Goal: Task Accomplishment & Management: Manage account settings

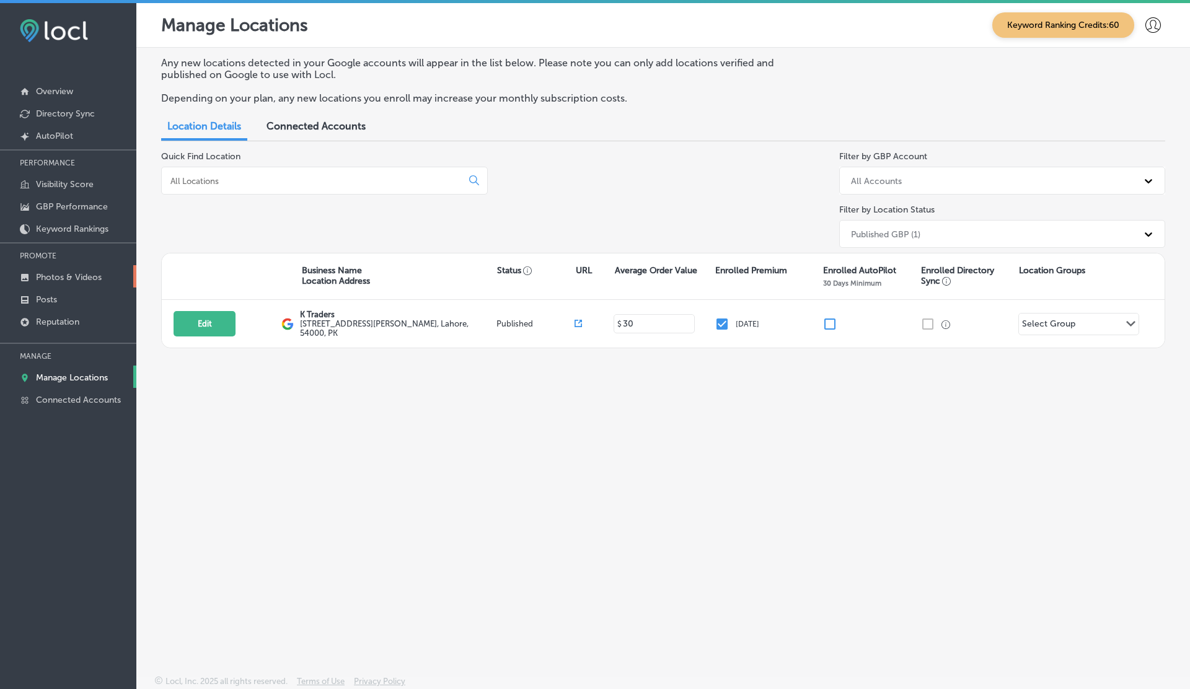
click at [46, 274] on p "Photos & Videos" at bounding box center [69, 277] width 66 height 11
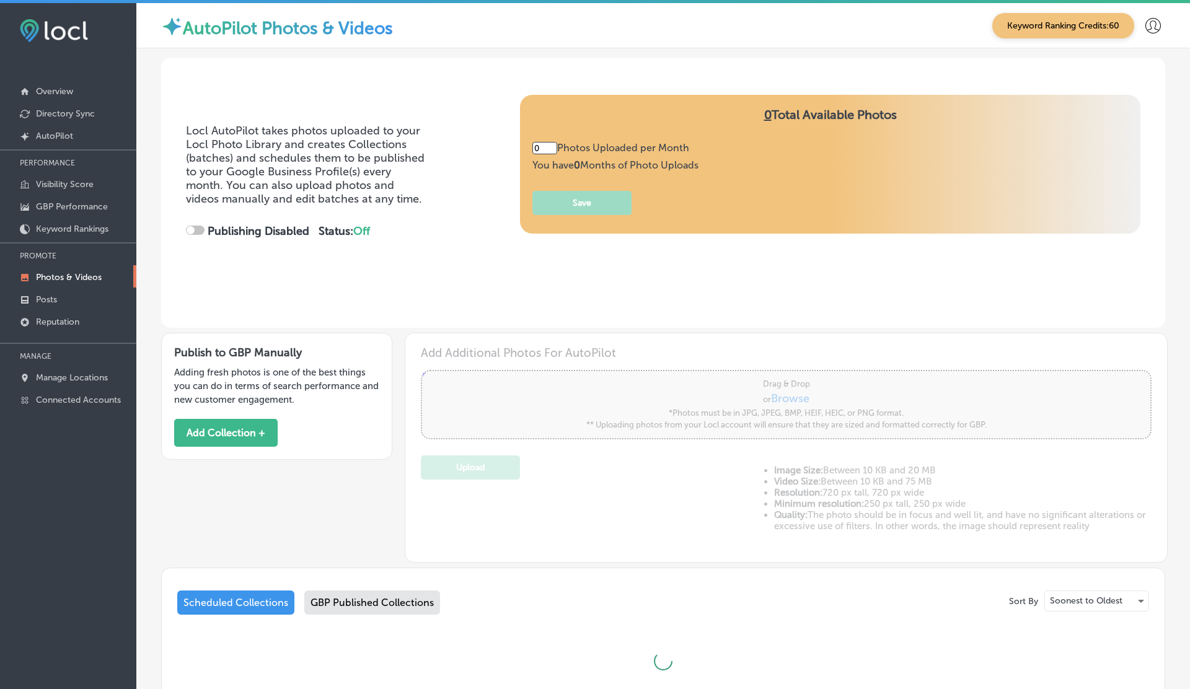
type input "5"
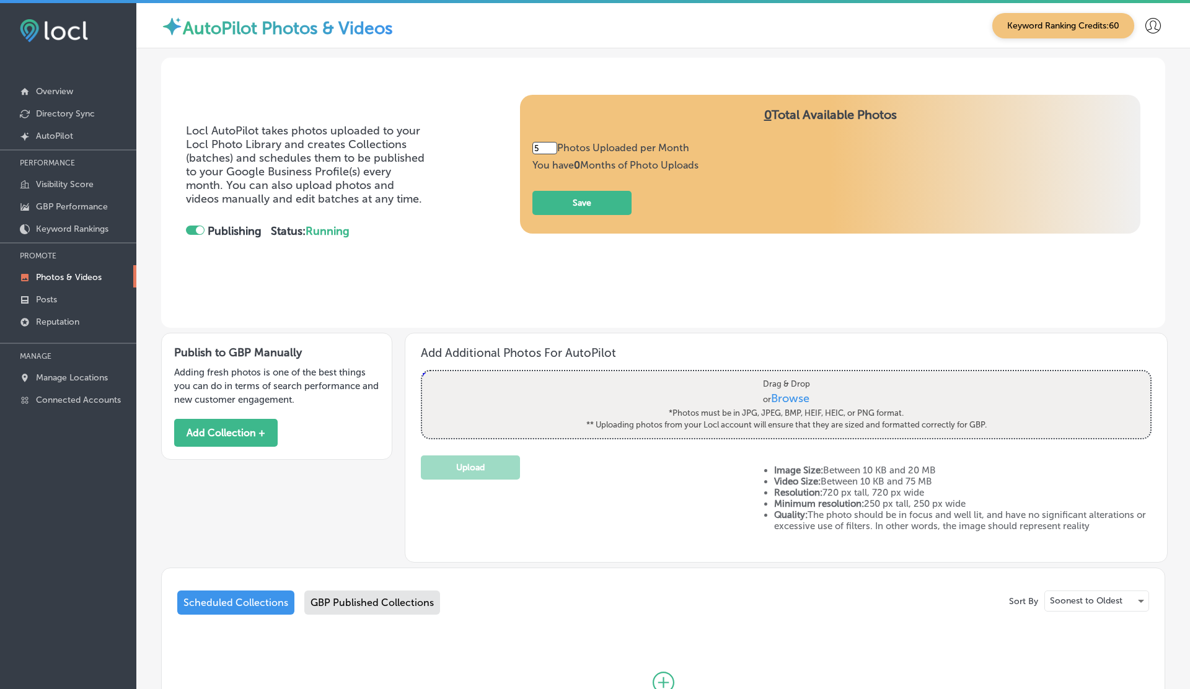
click at [196, 229] on div at bounding box center [200, 230] width 8 height 8
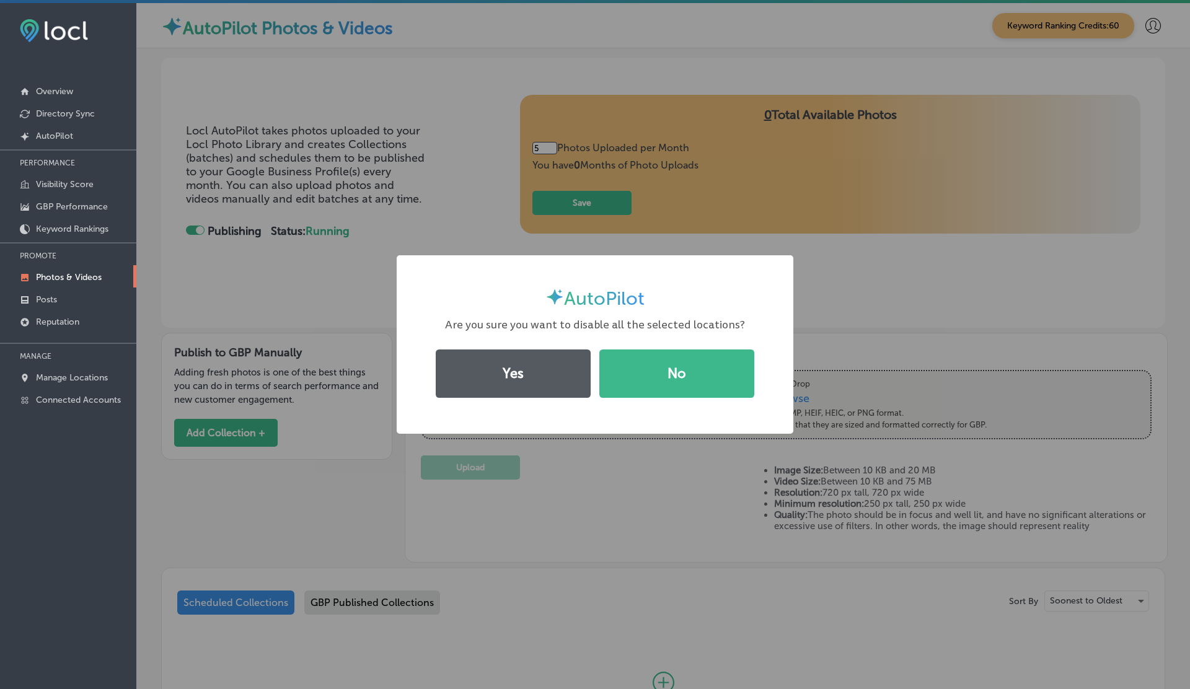
click at [523, 376] on button "Yes" at bounding box center [513, 374] width 155 height 48
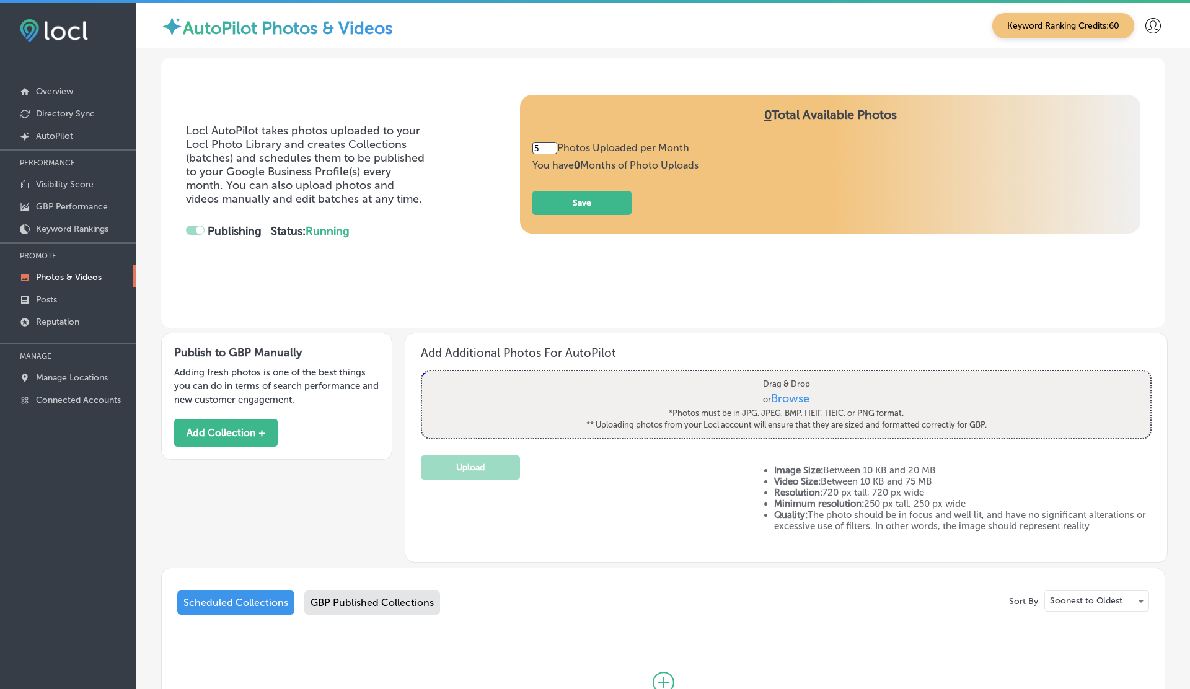
checkbox input "false"
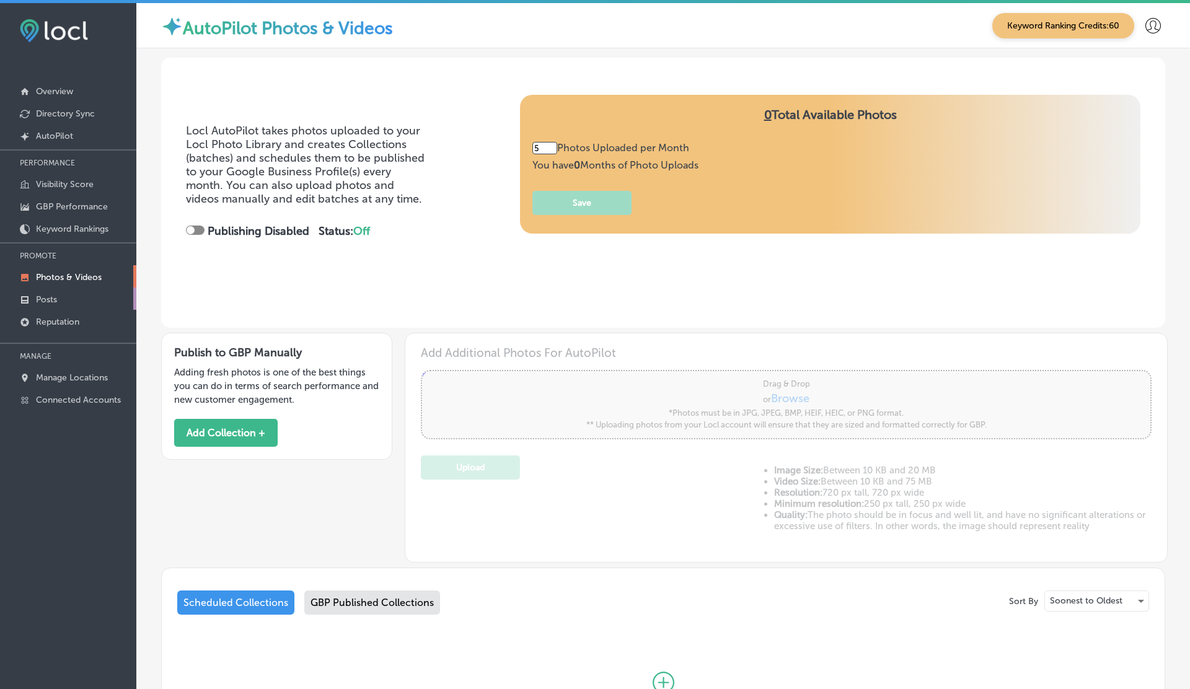
click at [61, 292] on link "Posts" at bounding box center [68, 299] width 136 height 22
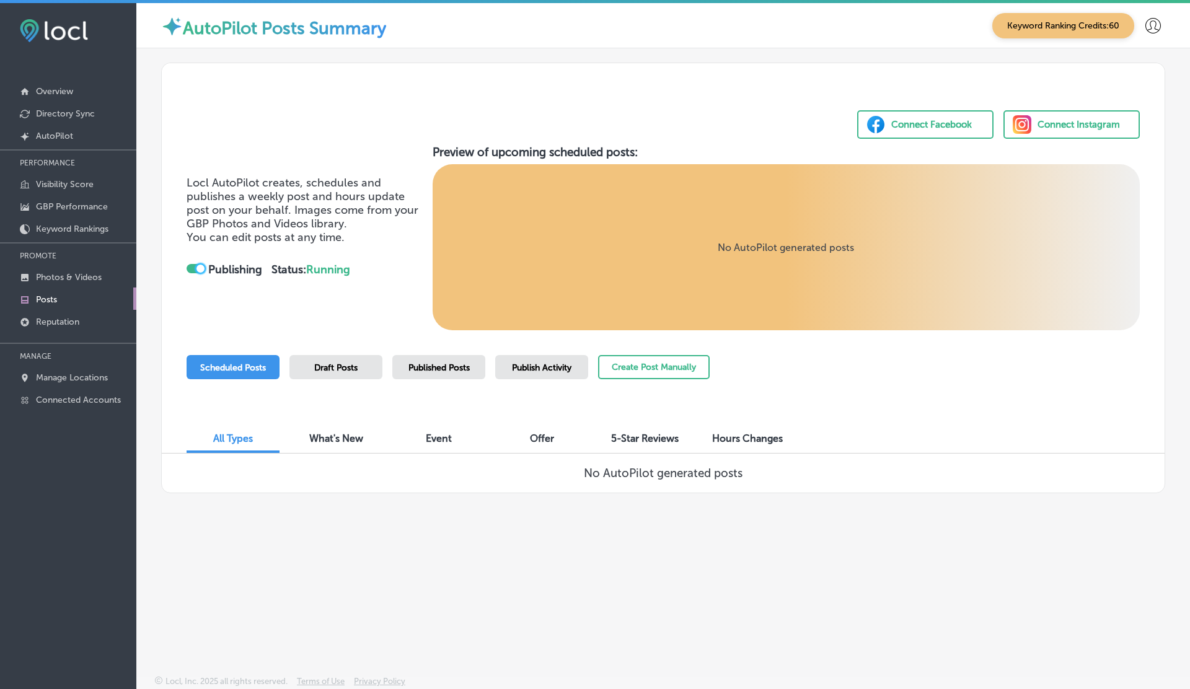
click at [203, 268] on div at bounding box center [200, 269] width 8 height 8
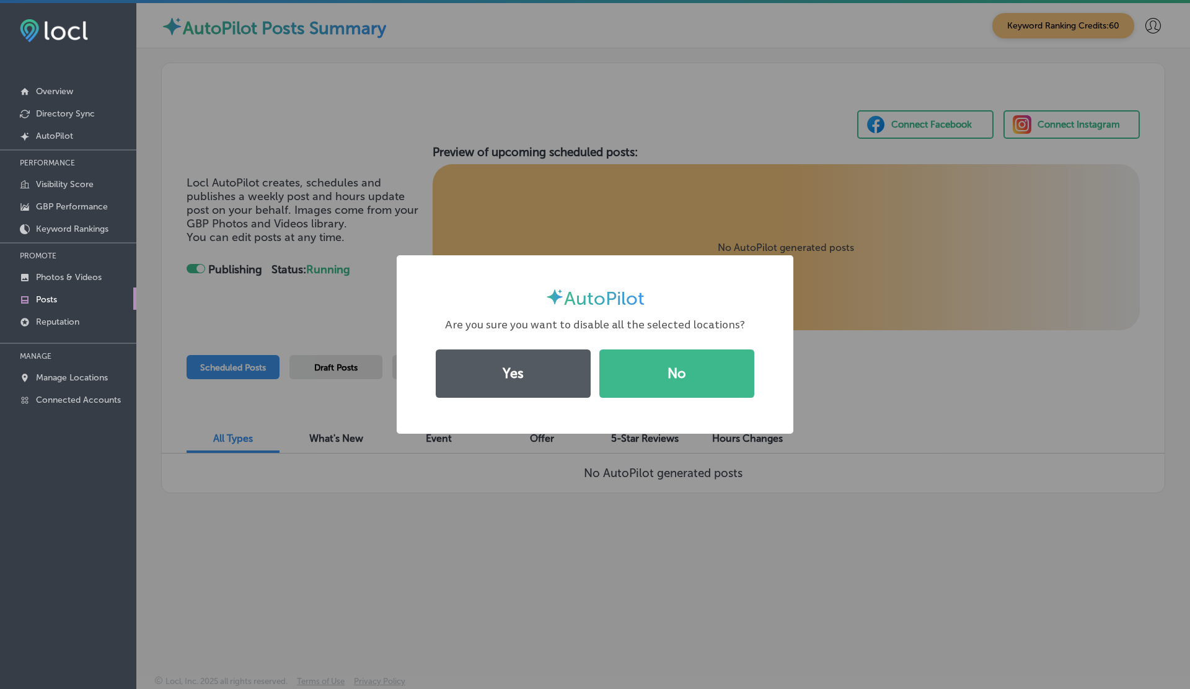
click at [474, 377] on button "Yes" at bounding box center [513, 374] width 155 height 48
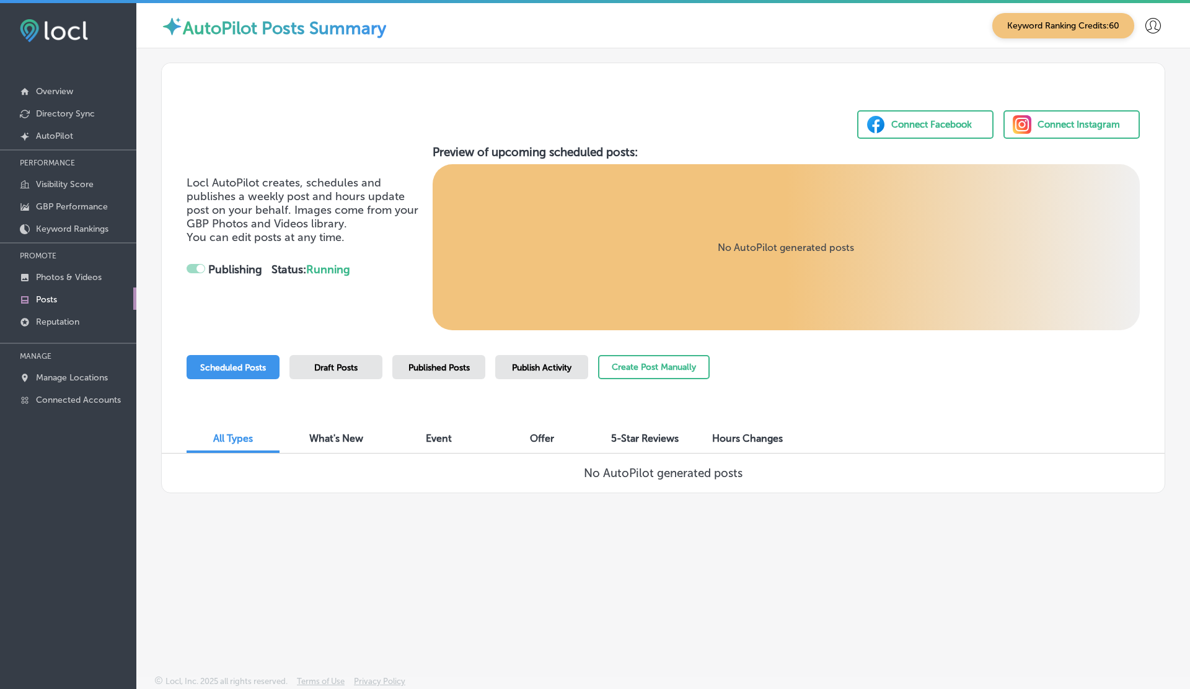
checkbox input "false"
click at [38, 317] on p "Reputation" at bounding box center [57, 322] width 43 height 11
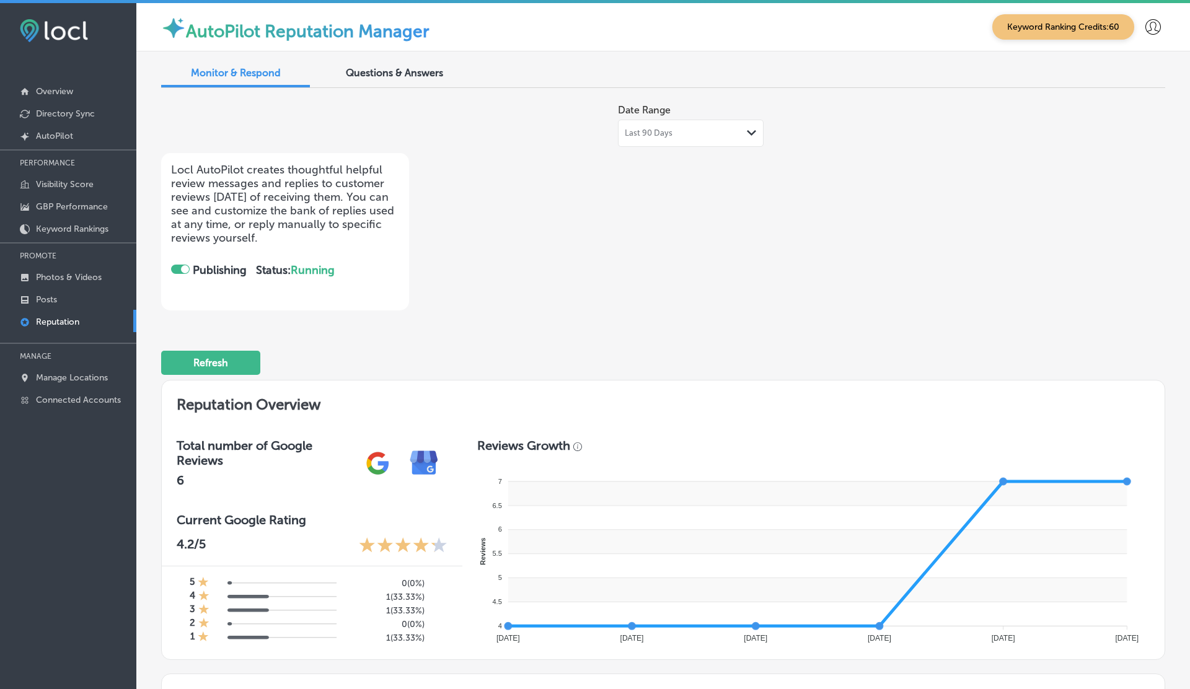
click at [182, 268] on div at bounding box center [185, 269] width 8 height 8
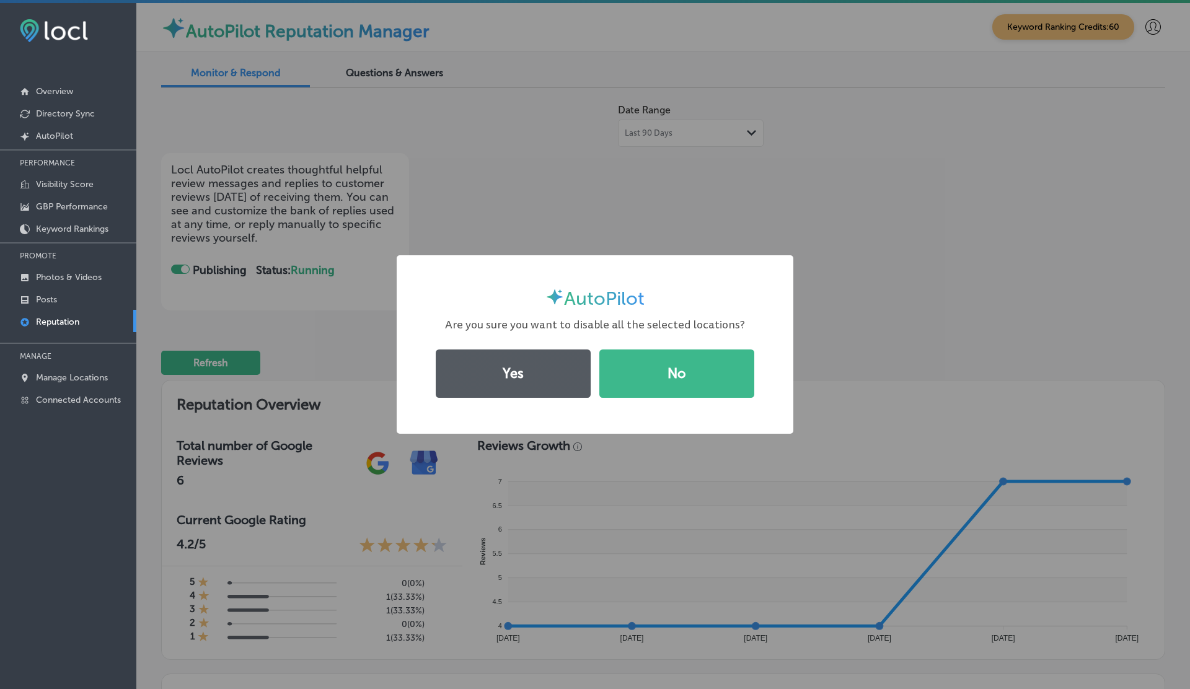
click at [534, 363] on button "Yes" at bounding box center [513, 374] width 155 height 48
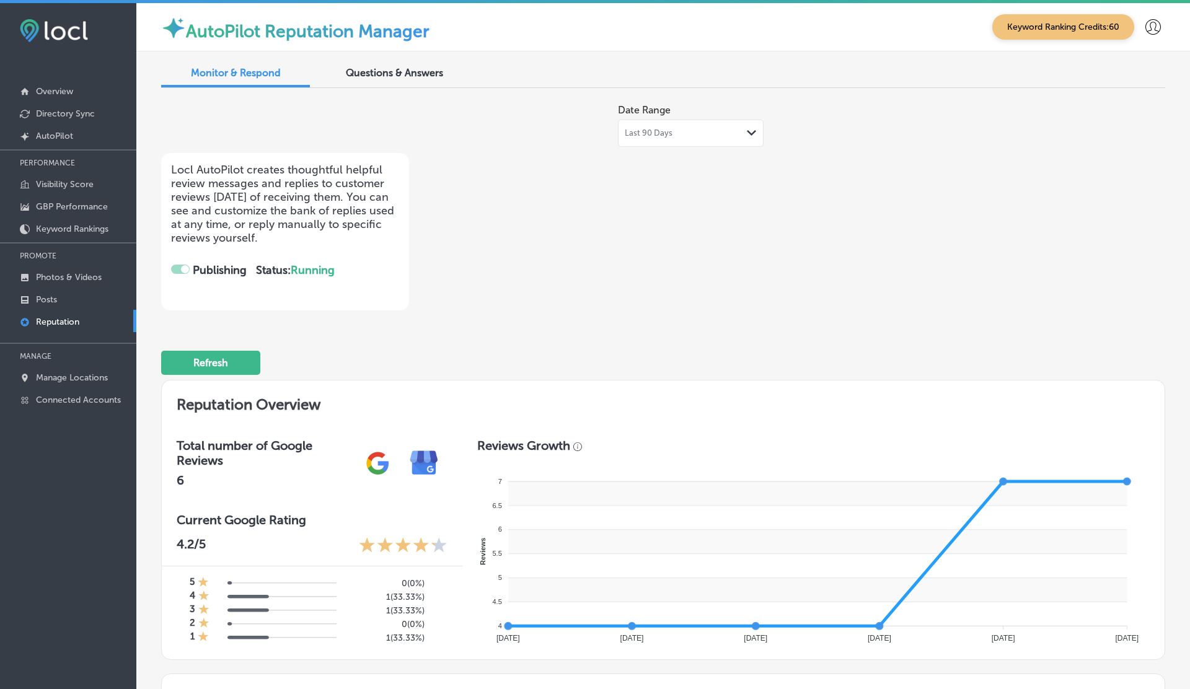
checkbox input "false"
click at [38, 380] on p "Manage Locations" at bounding box center [72, 377] width 72 height 11
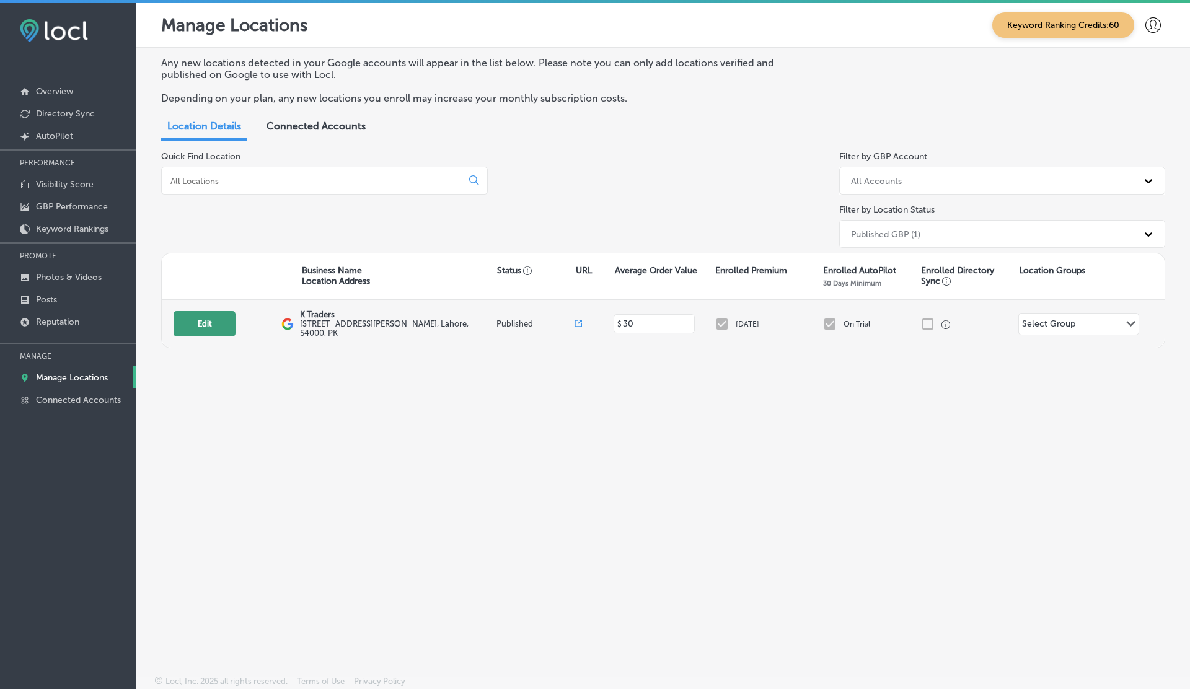
click at [220, 330] on button "Edit" at bounding box center [205, 323] width 62 height 25
select select "US"
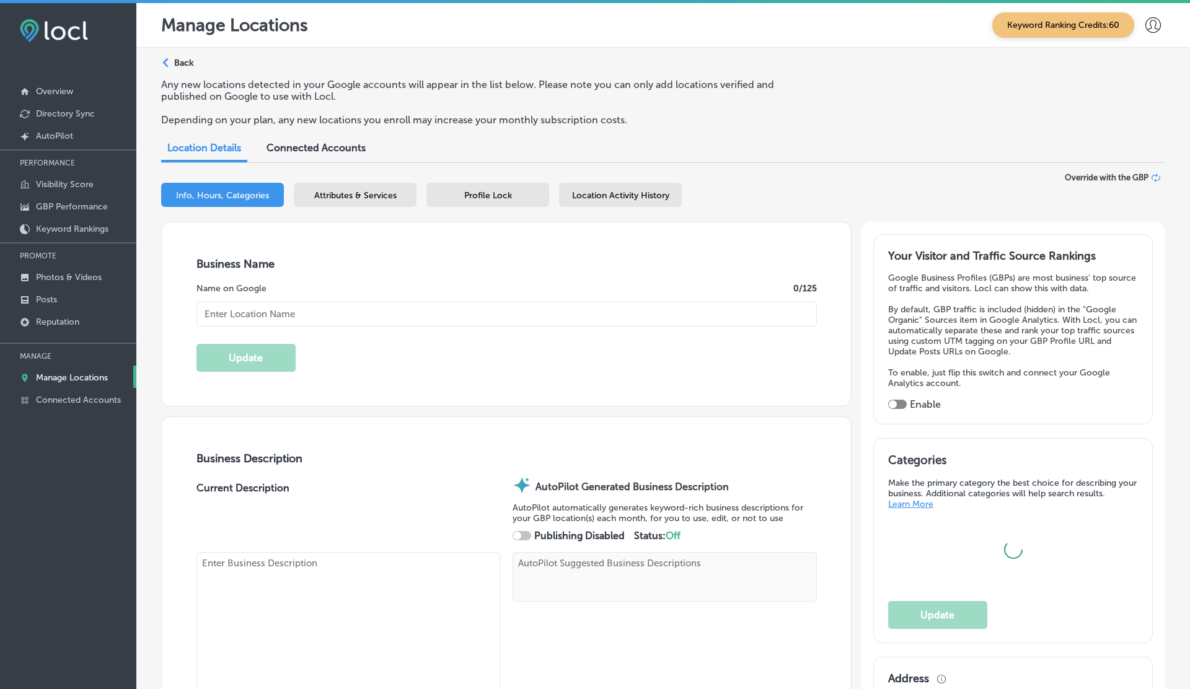
checkbox input "true"
type input "K Traders"
type input "[STREET_ADDRESS][PERSON_NAME]"
type input "[GEOGRAPHIC_DATA]"
type input "54000"
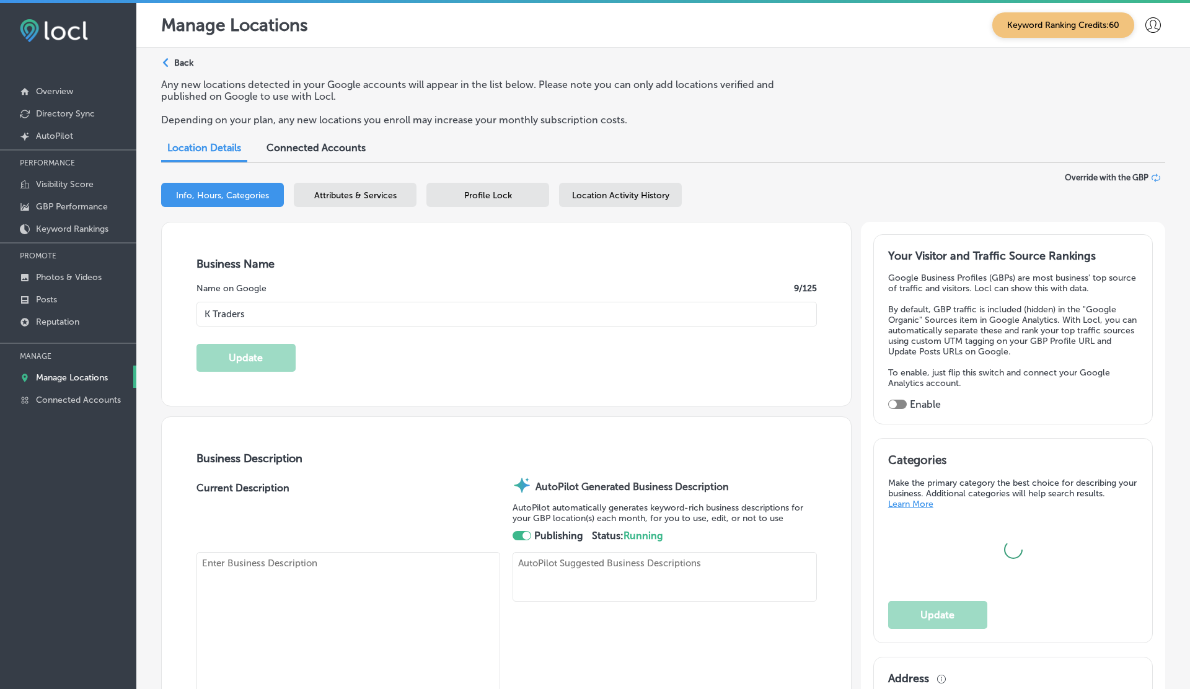
type input "PK"
type input "[URL][DOMAIN_NAME][DOMAIN_NAME]"
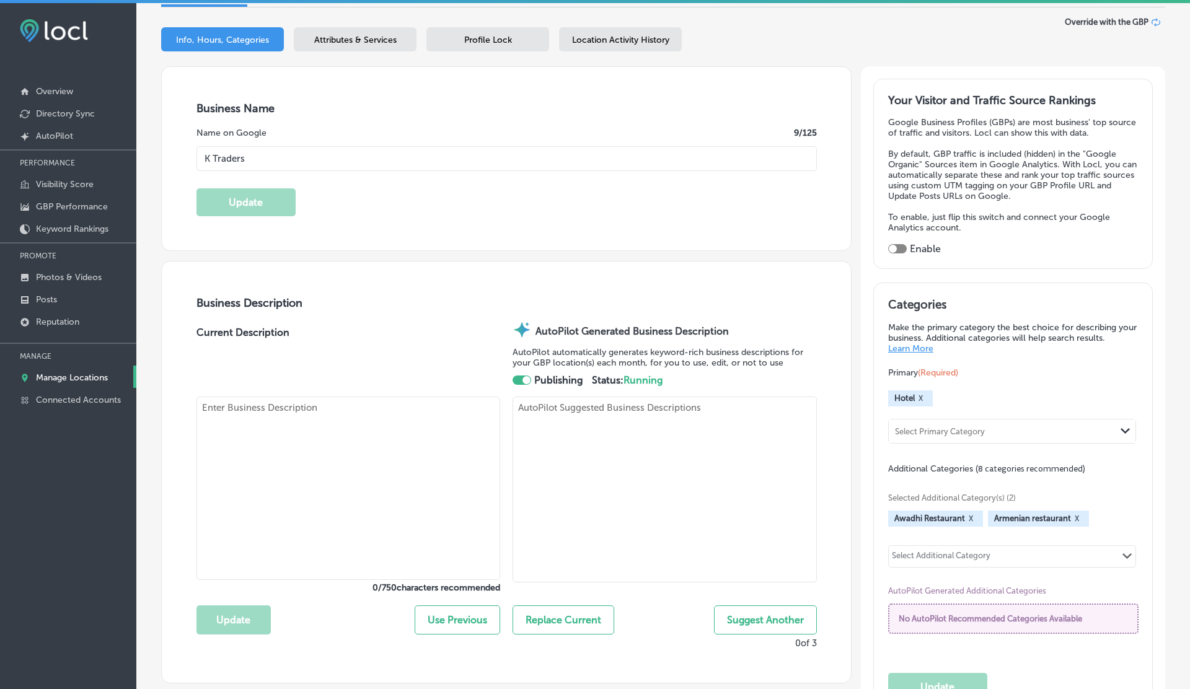
type input "30"
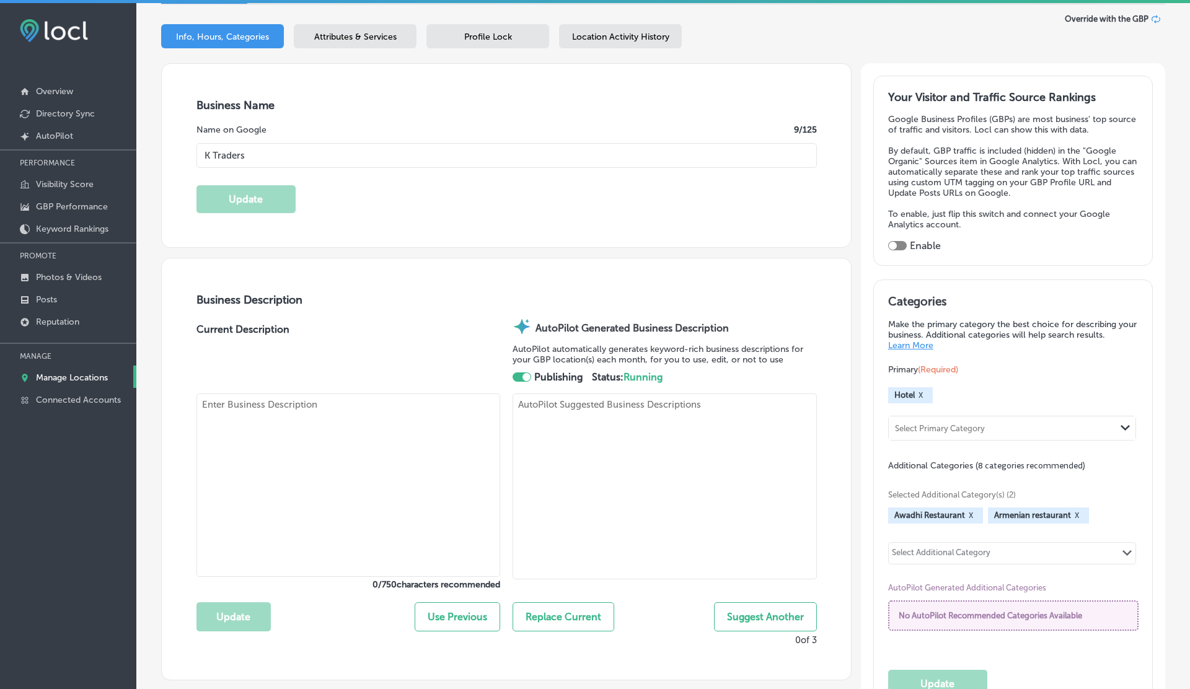
select select "PK"
type input "[PHONE_NUMBER]"
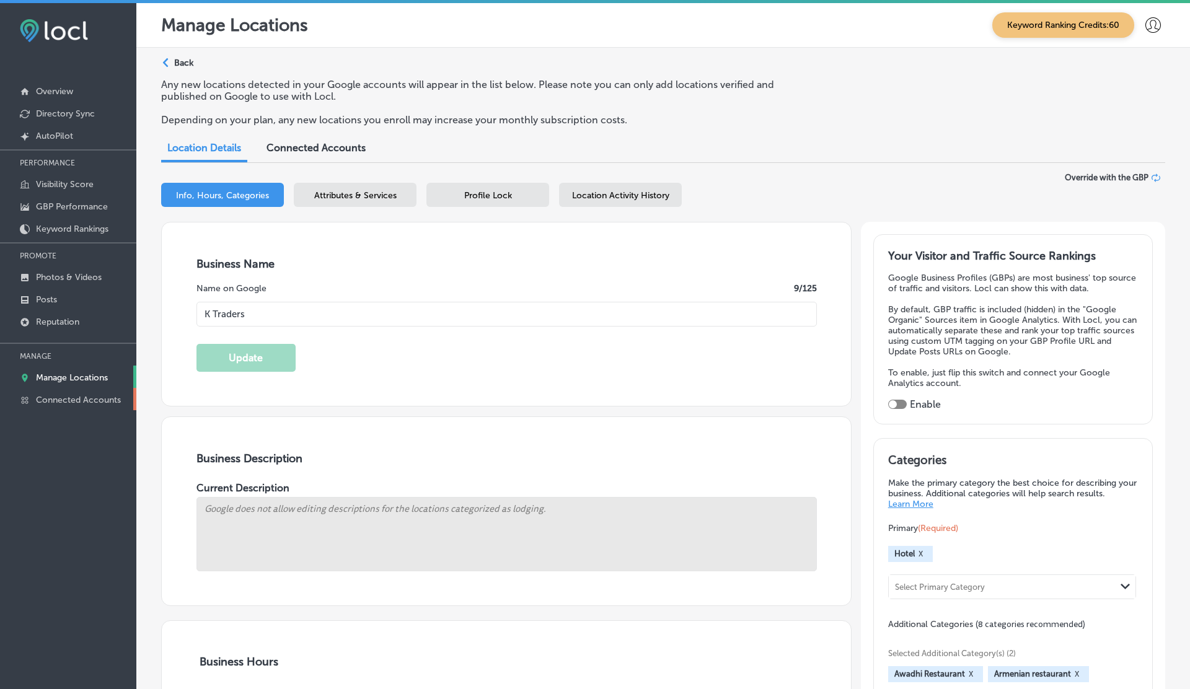
click at [69, 406] on link "Connected Accounts" at bounding box center [68, 399] width 136 height 22
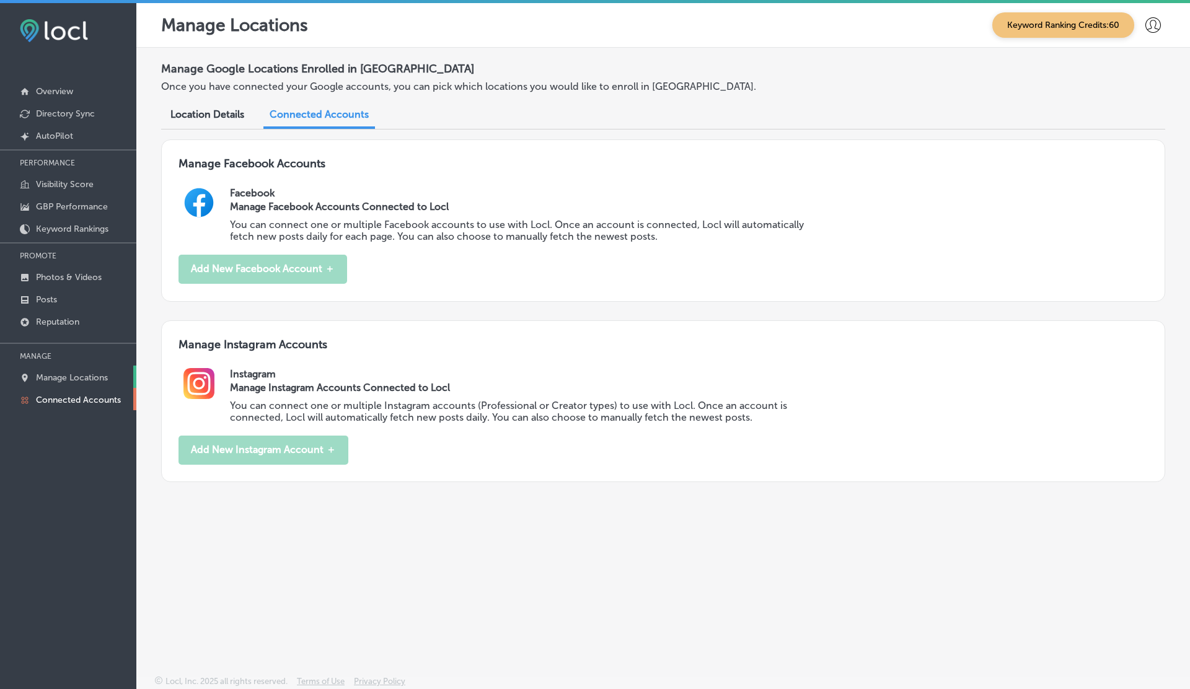
click at [69, 380] on p "Manage Locations" at bounding box center [72, 377] width 72 height 11
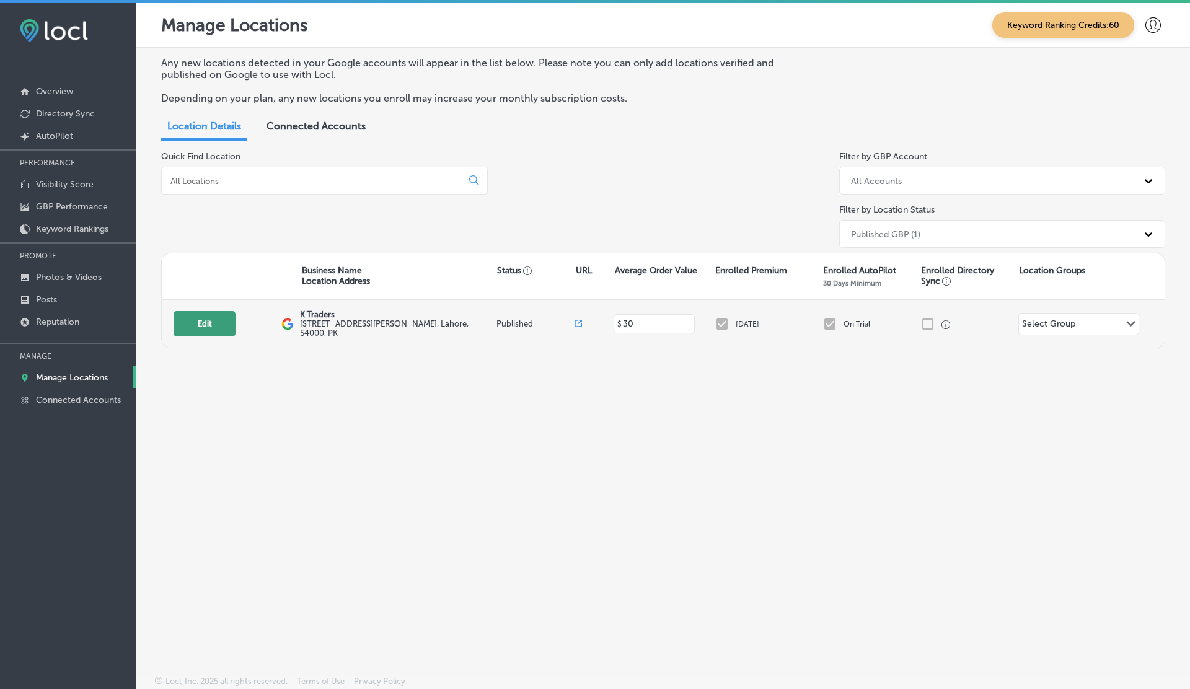
click at [224, 333] on button "Edit" at bounding box center [205, 323] width 62 height 25
select select "US"
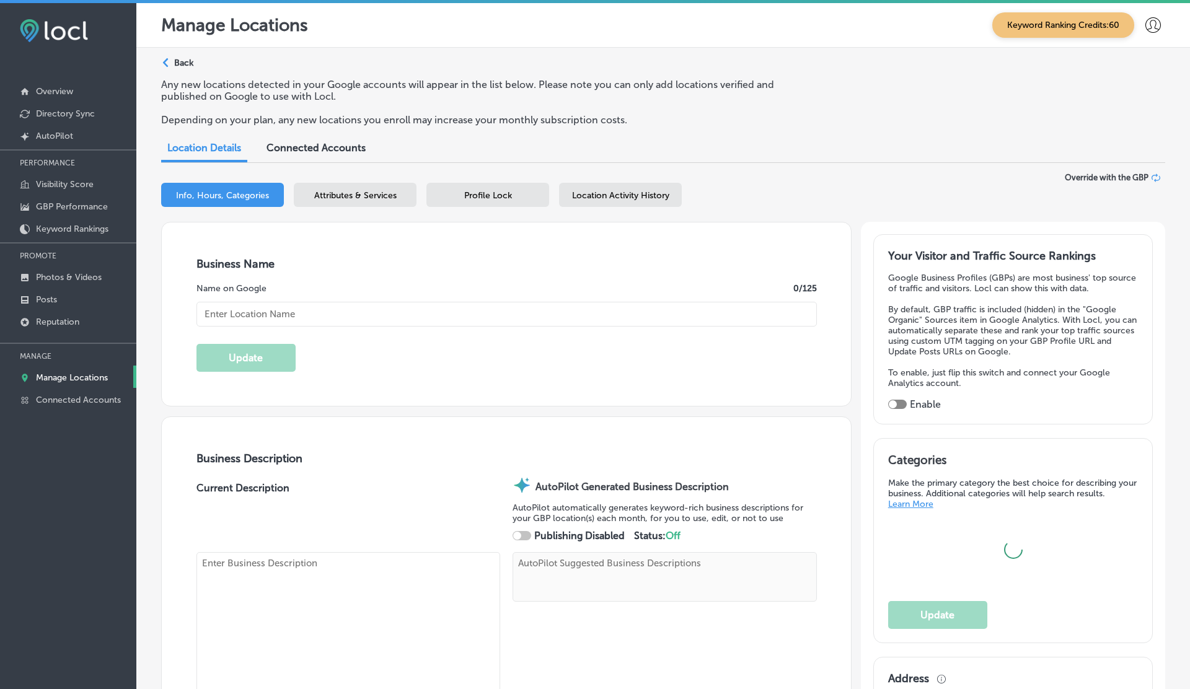
type input "K Traders"
type input "[STREET_ADDRESS][PERSON_NAME]"
type input "[GEOGRAPHIC_DATA]"
type input "54000"
type input "PK"
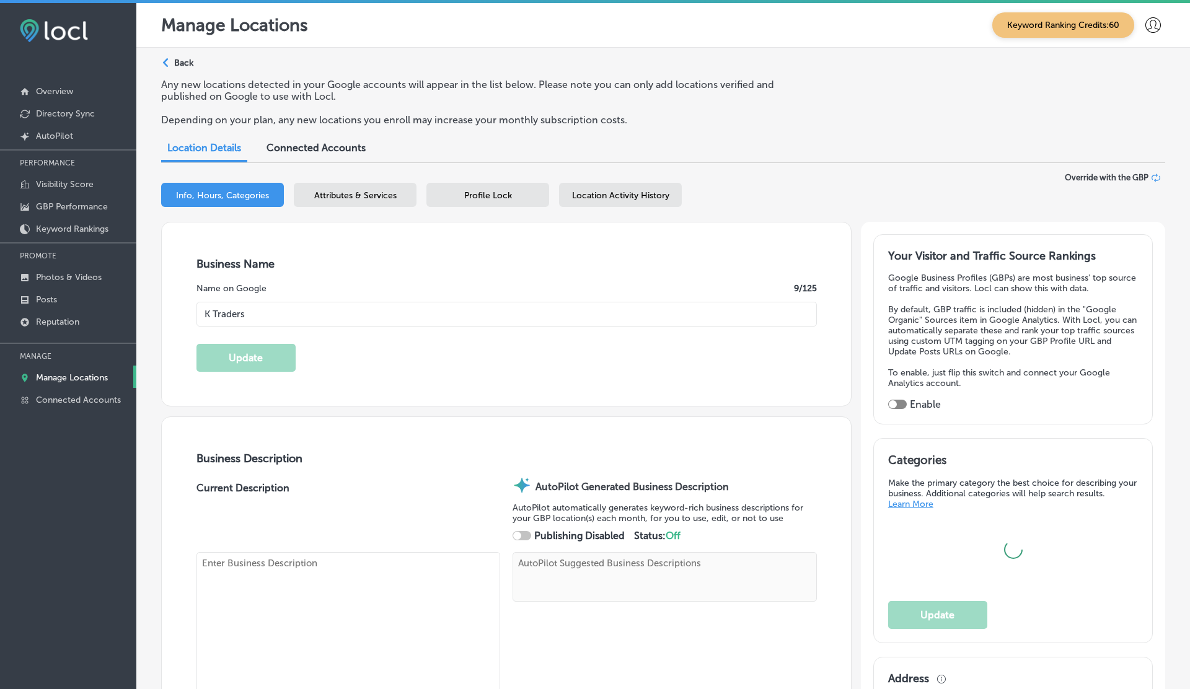
type input "[URL][DOMAIN_NAME][DOMAIN_NAME]"
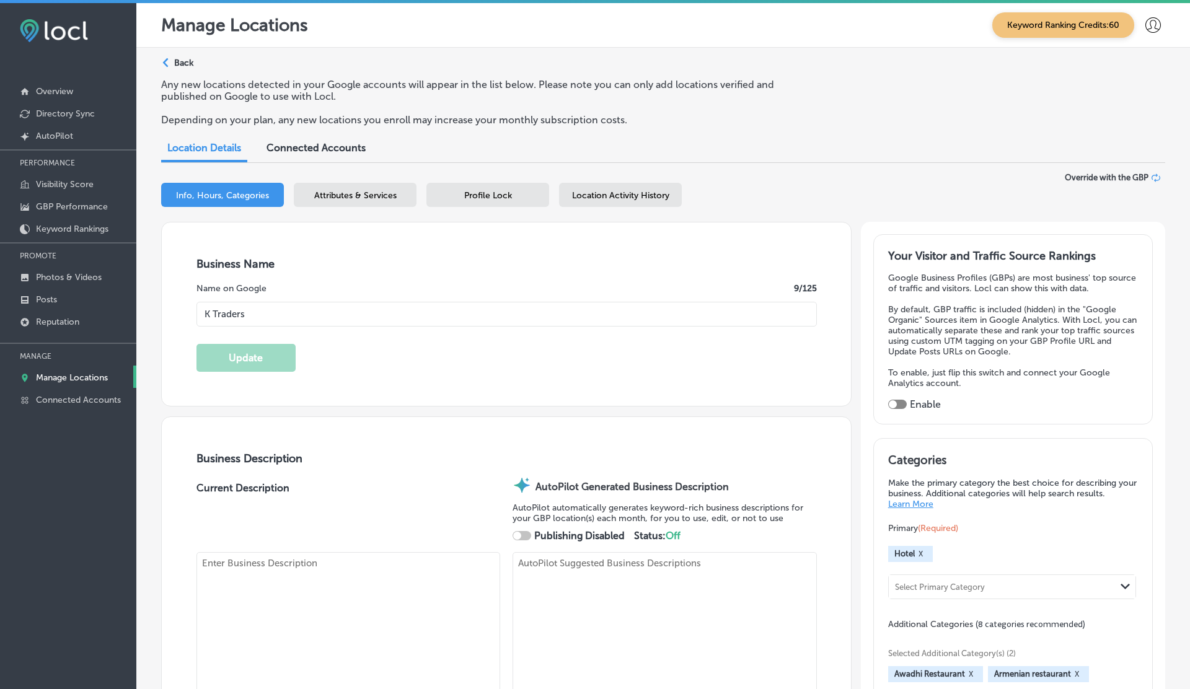
click at [524, 534] on div at bounding box center [522, 535] width 19 height 9
type input "30"
checkbox input "true"
select select "PK"
type input "[PHONE_NUMBER]"
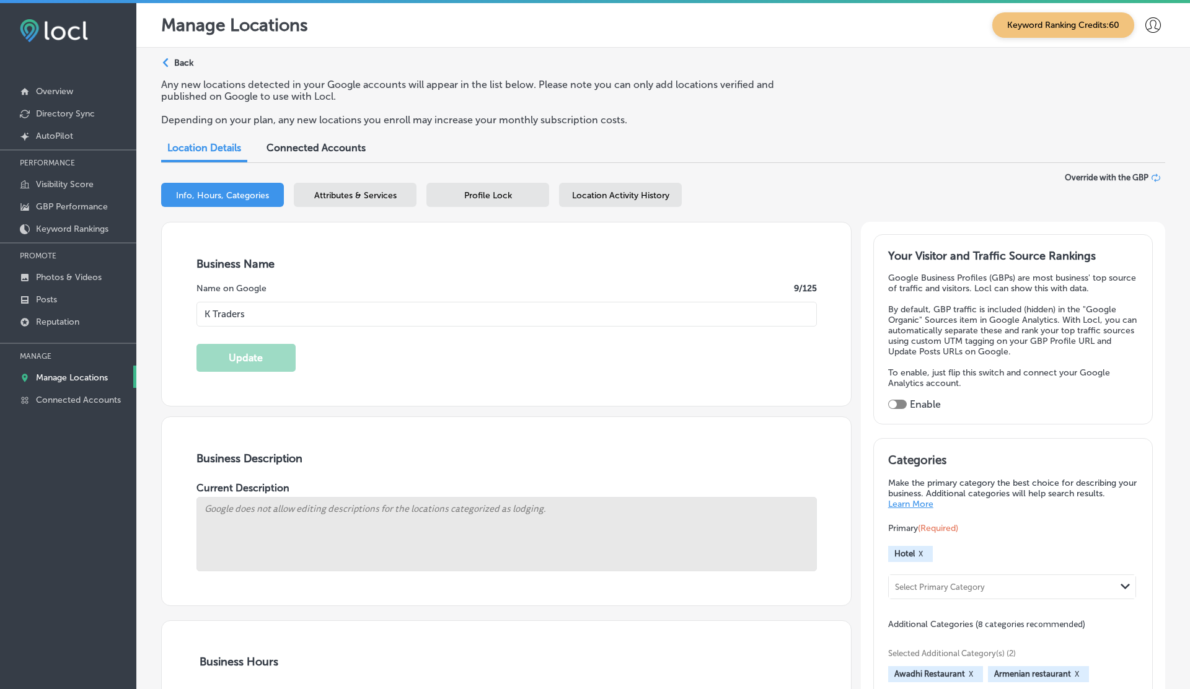
click at [524, 534] on span "Google does not allow editing descriptions for the locations categorized as lod…" at bounding box center [506, 534] width 620 height 74
